Goal: Information Seeking & Learning: Check status

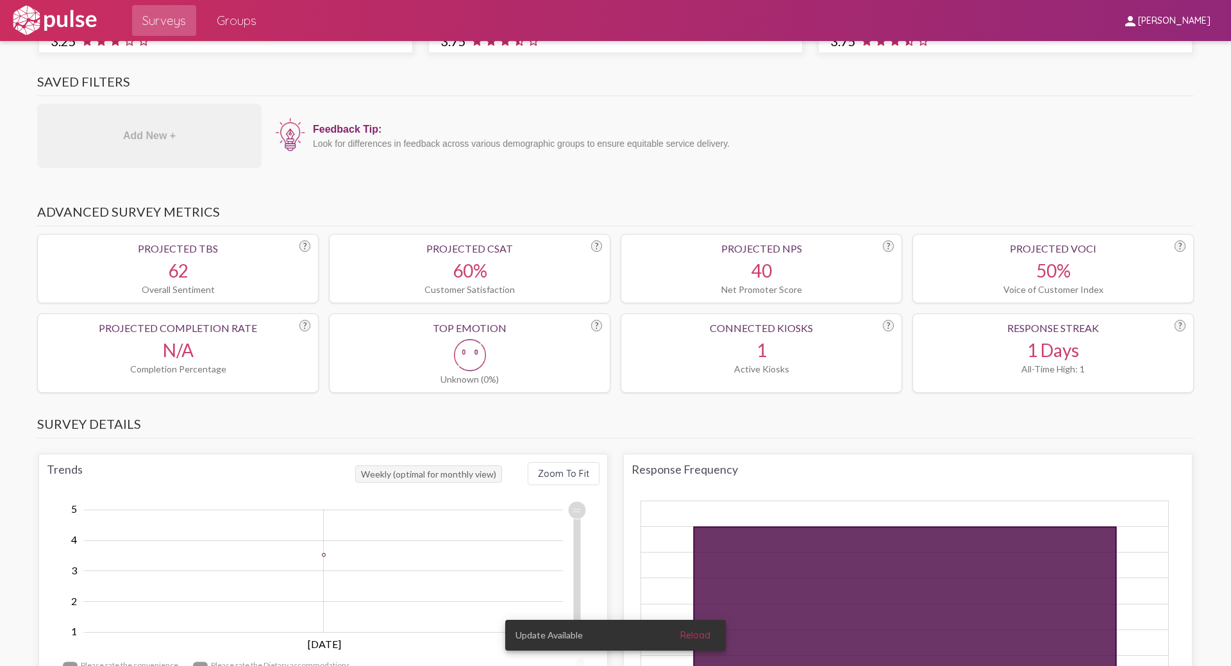
scroll to position [-1, 0]
click at [156, 19] on span "Surveys" at bounding box center [164, 20] width 44 height 23
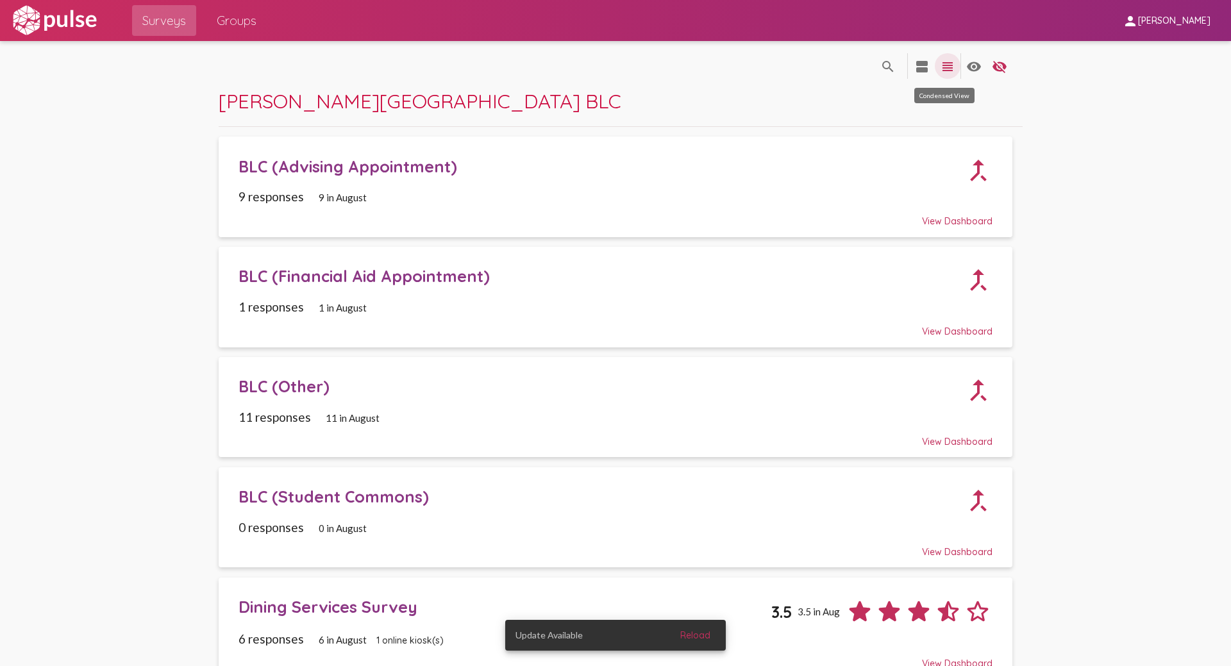
click at [941, 67] on mat-icon "view_headline" at bounding box center [947, 66] width 15 height 15
click at [914, 69] on mat-icon "view_agenda" at bounding box center [921, 66] width 15 height 15
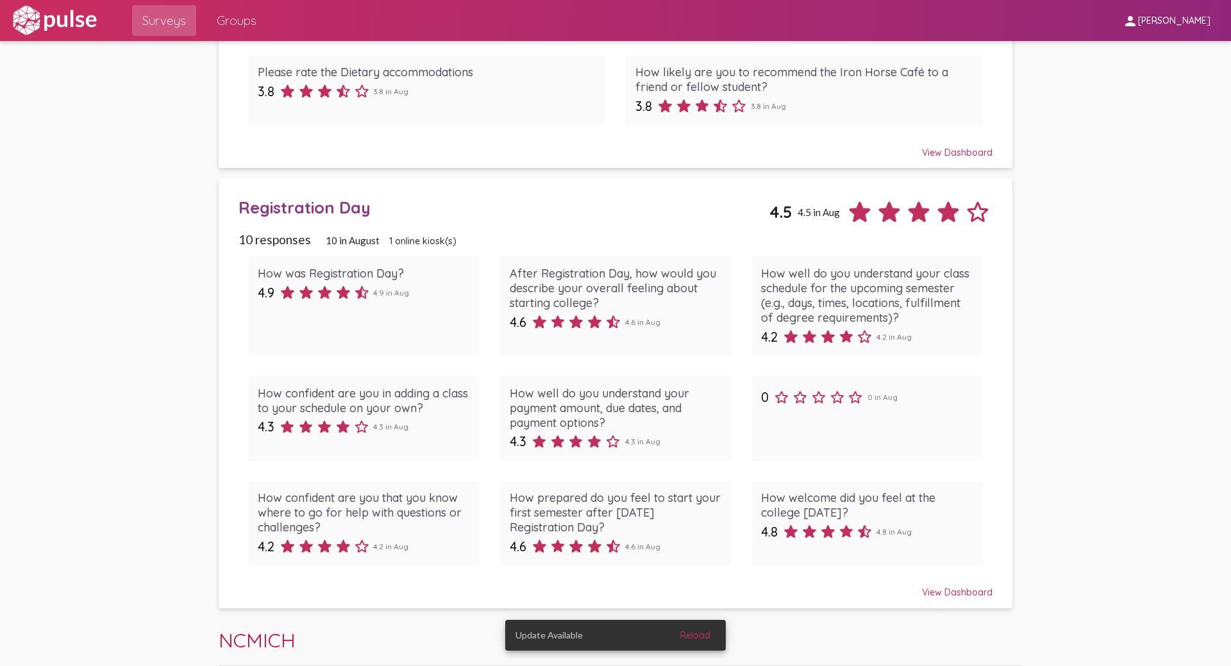
scroll to position [1547, 0]
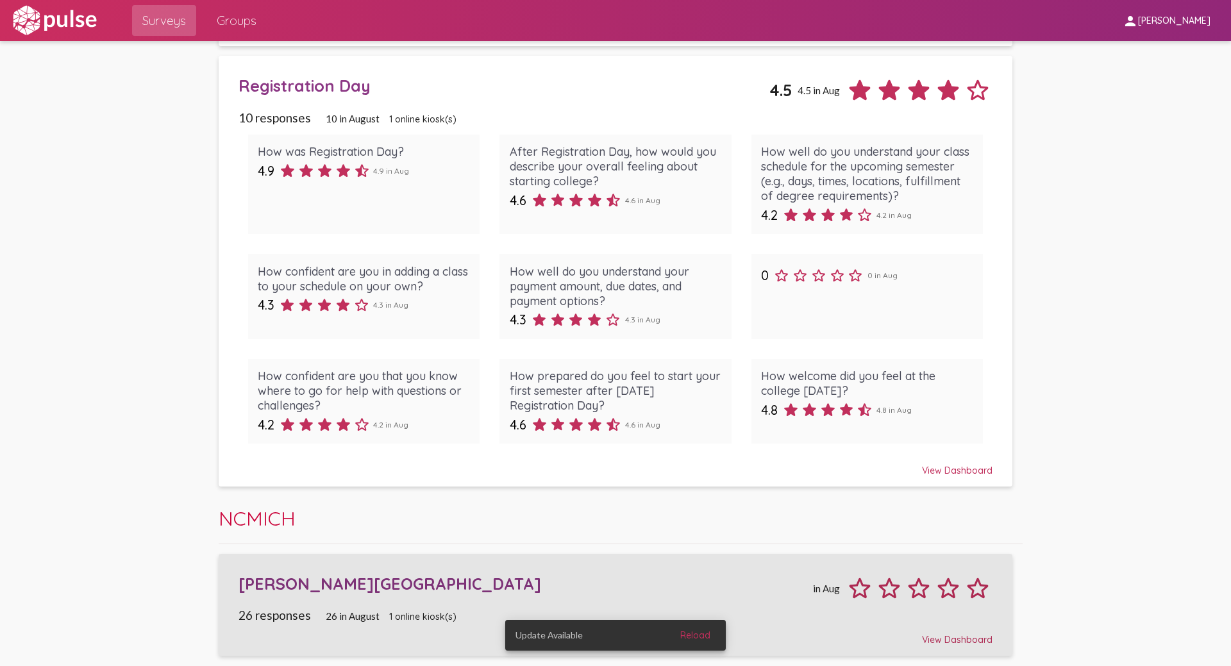
click at [321, 583] on div "[PERSON_NAME][GEOGRAPHIC_DATA]" at bounding box center [524, 584] width 570 height 20
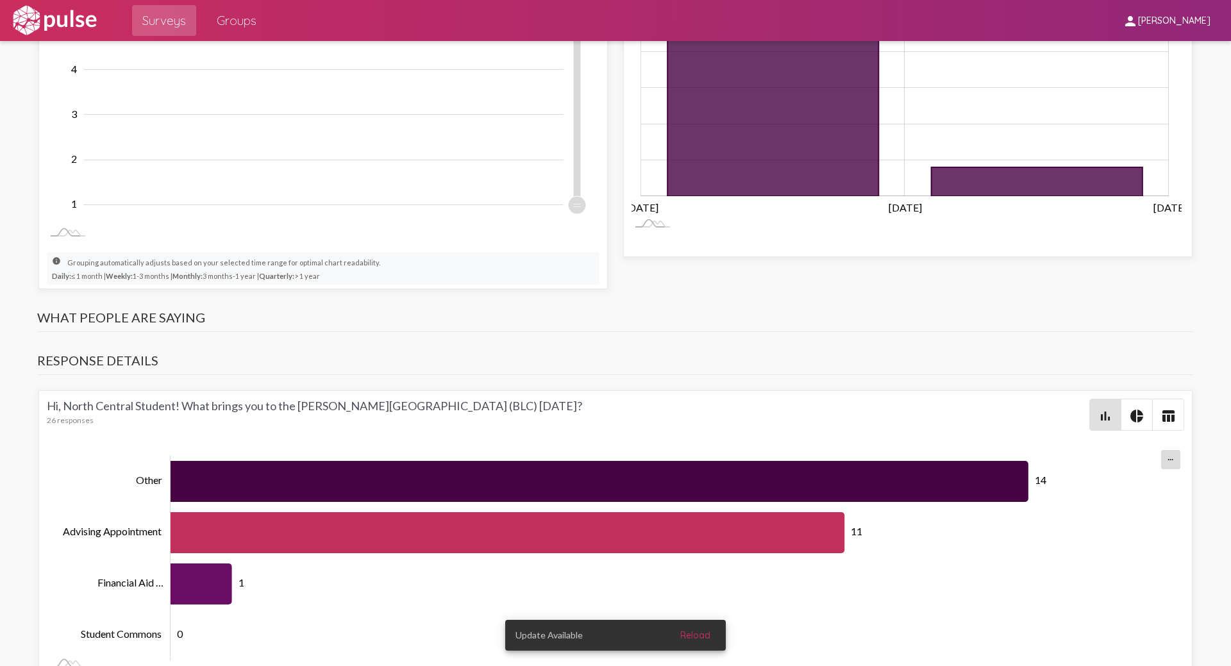
scroll to position [763, 0]
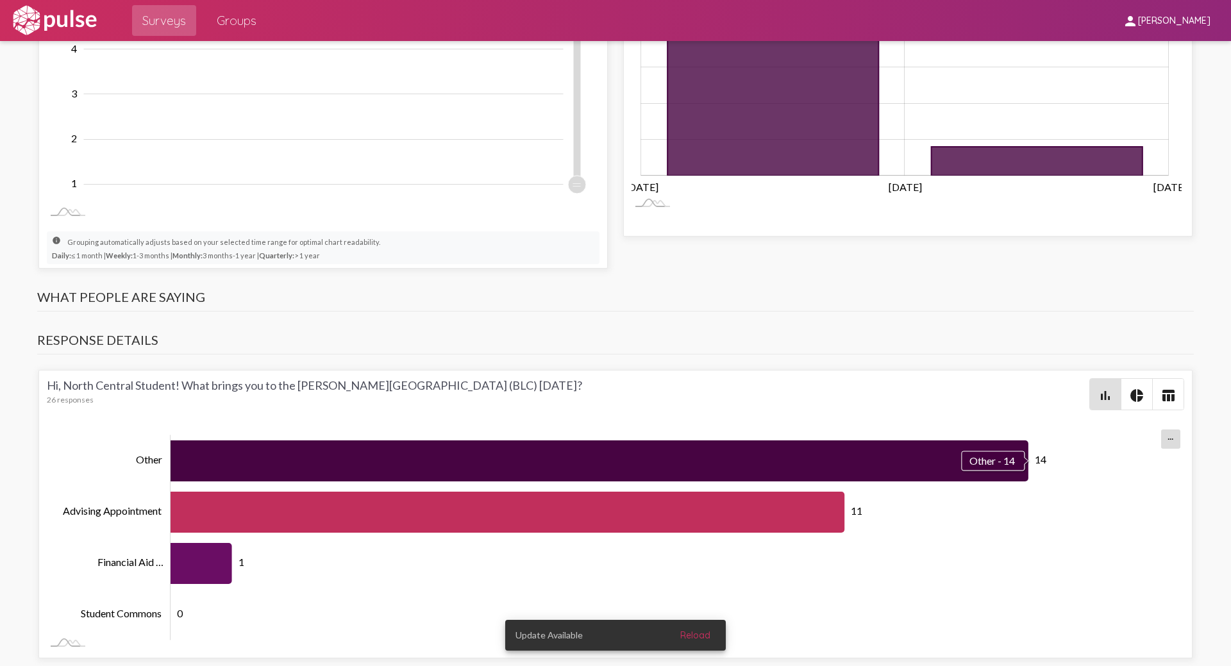
click at [258, 459] on icon "Series" at bounding box center [600, 461] width 858 height 41
click at [975, 458] on icon "Series" at bounding box center [600, 461] width 858 height 41
click at [785, 479] on icon "Series" at bounding box center [600, 461] width 858 height 41
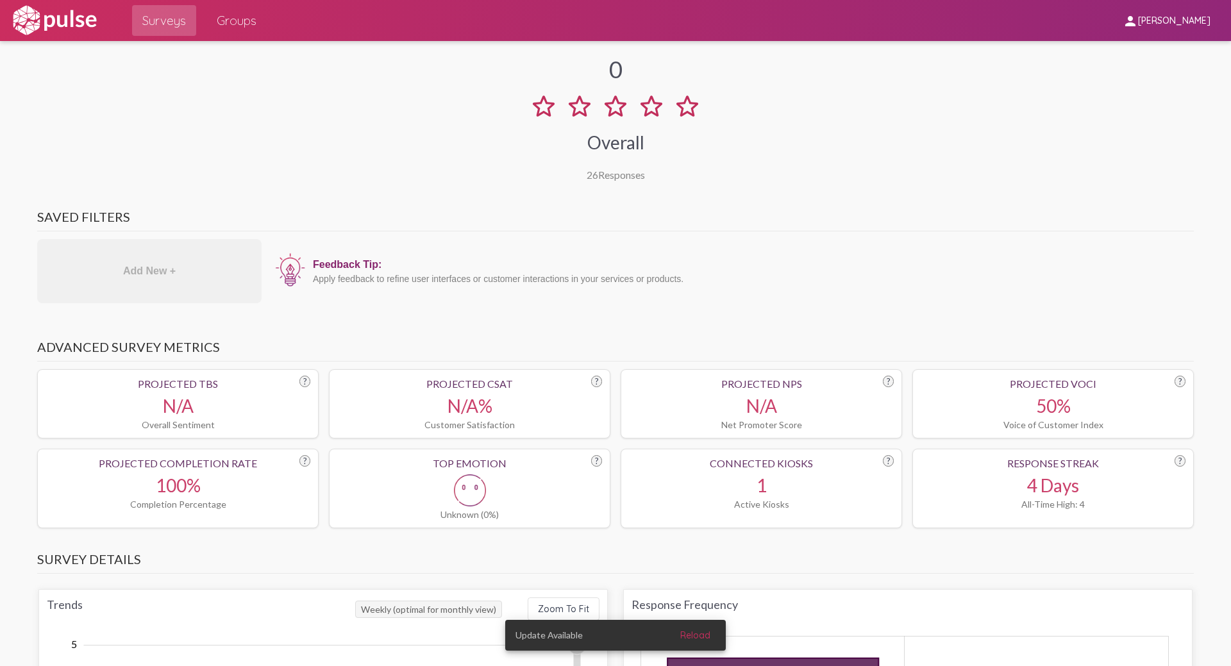
scroll to position [0, 0]
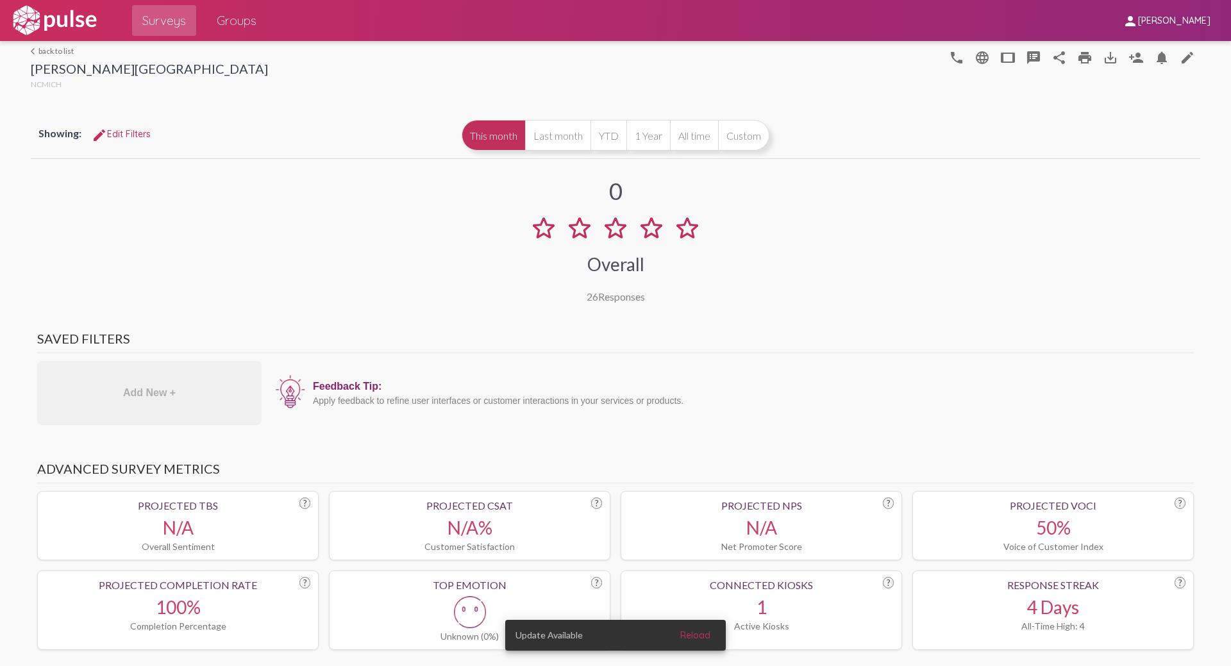
click at [52, 53] on link "arrow_back_ios back to list" at bounding box center [149, 51] width 237 height 10
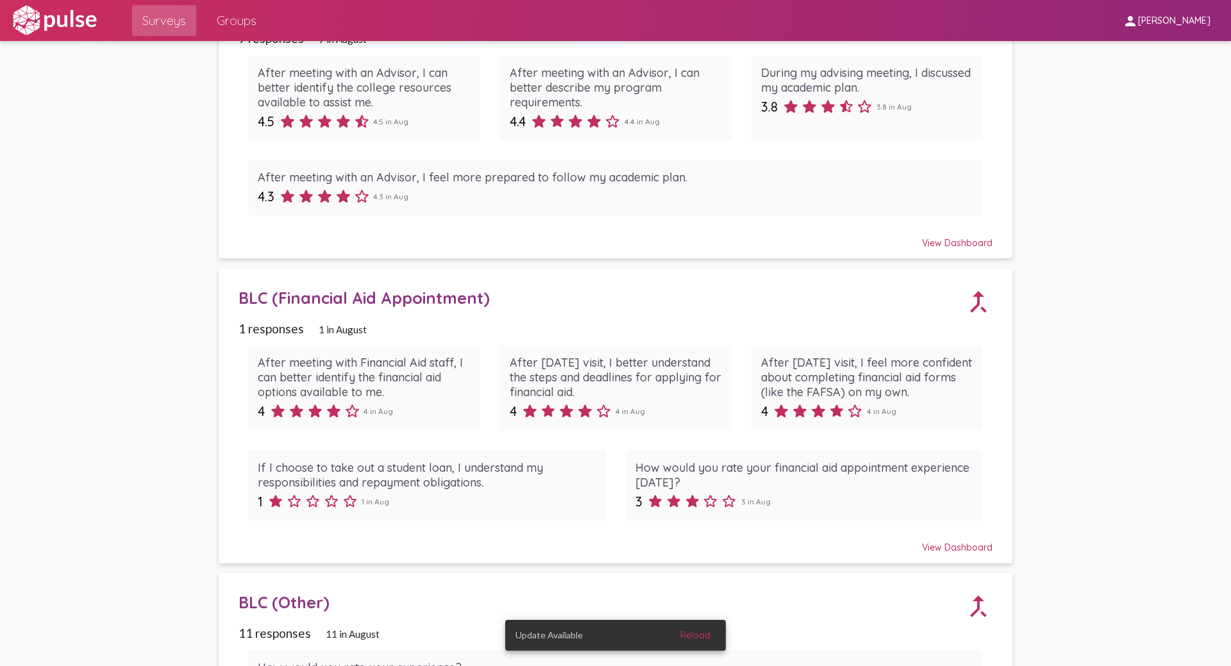
scroll to position [256, 0]
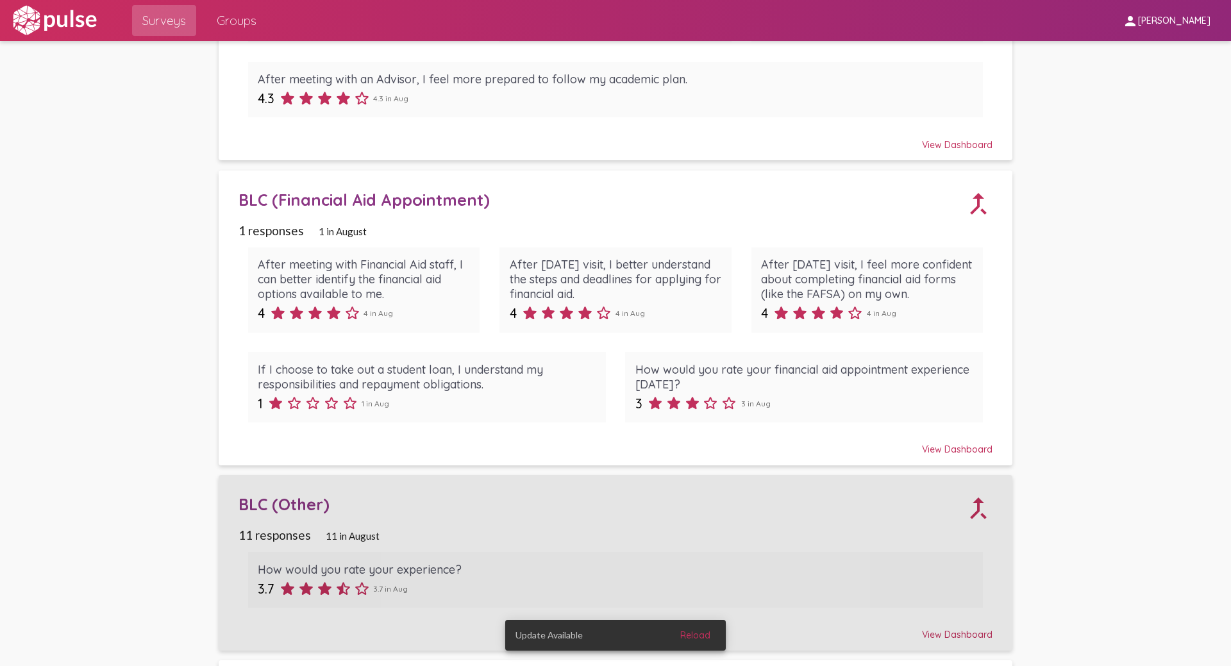
click at [289, 506] on div "BLC (Other)" at bounding box center [602, 504] width 726 height 20
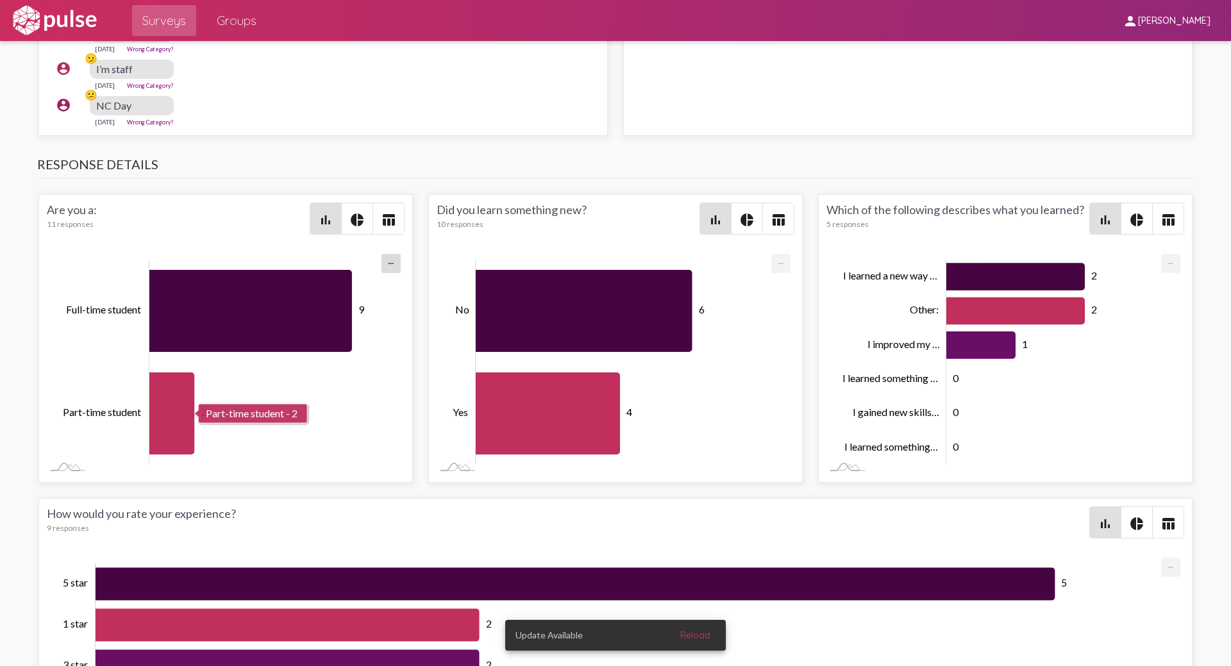
scroll to position [-1, 0]
click at [1000, 312] on icon "Series" at bounding box center [1015, 312] width 139 height 28
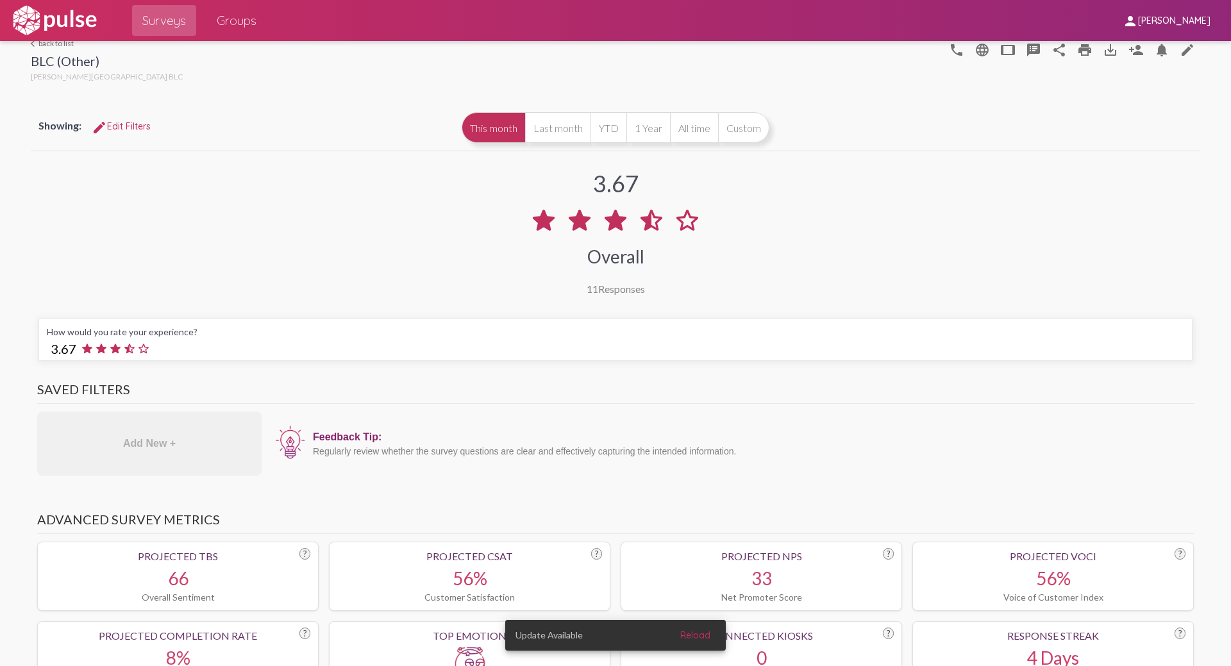
scroll to position [0, 0]
